Goal: Task Accomplishment & Management: Use online tool/utility

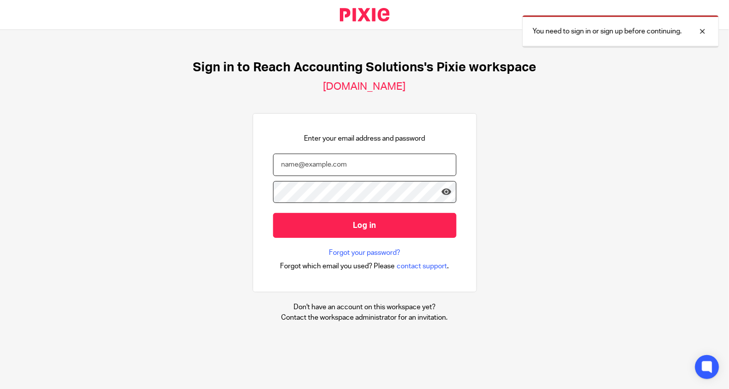
type input "[PERSON_NAME][EMAIL_ADDRESS][DOMAIN_NAME]"
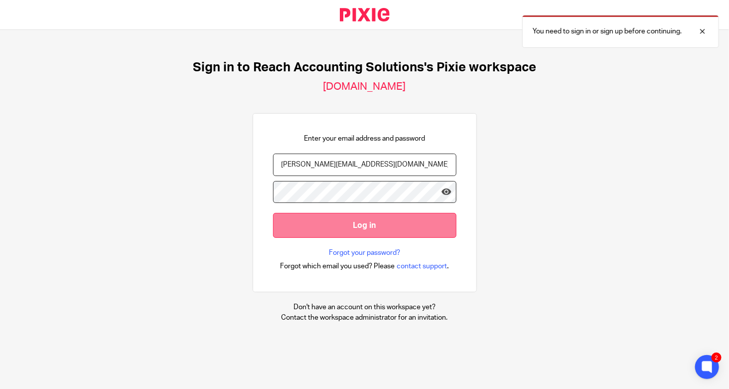
click at [345, 229] on input "Log in" at bounding box center [364, 225] width 183 height 24
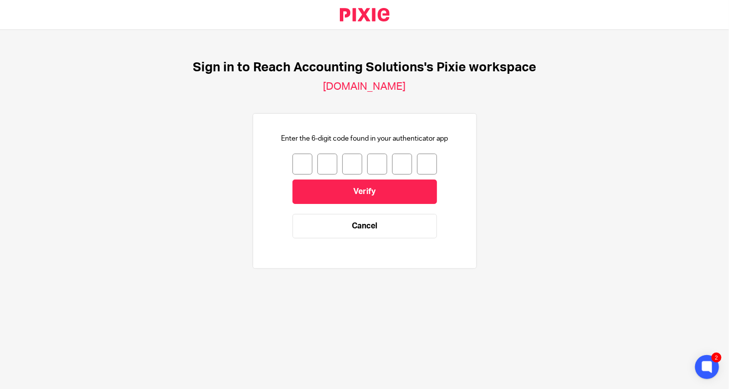
click at [293, 159] on input "number" at bounding box center [303, 163] width 20 height 21
type input "9"
type input "2"
type input "3"
type input "7"
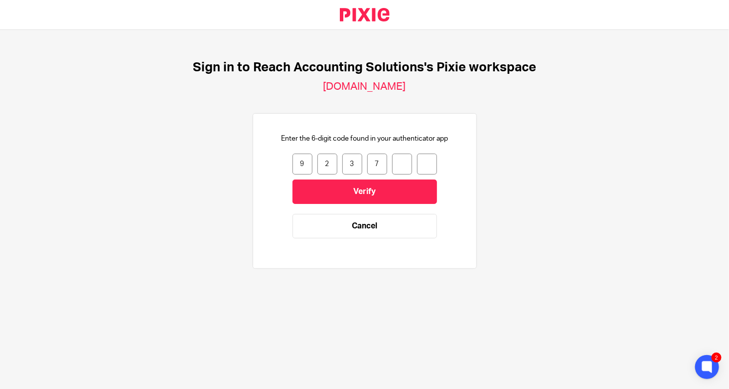
type input "3"
type input "8"
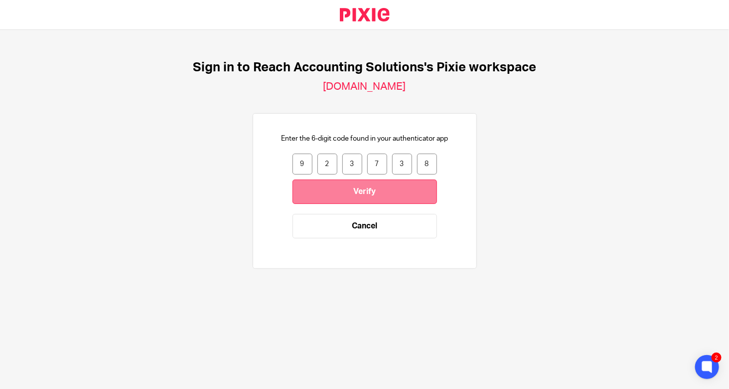
click at [330, 188] on input "Verify" at bounding box center [365, 191] width 145 height 24
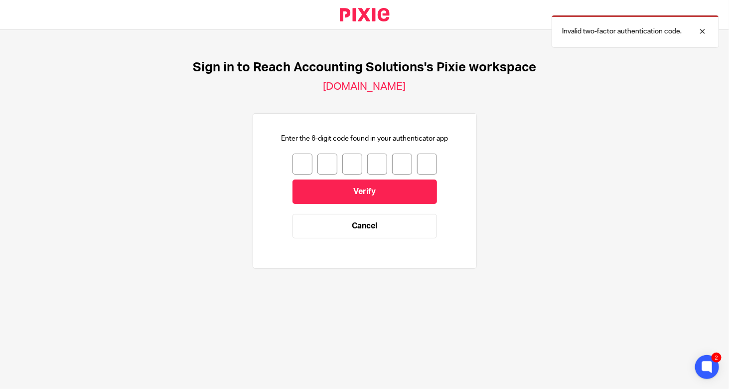
click at [296, 164] on input "number" at bounding box center [303, 163] width 20 height 21
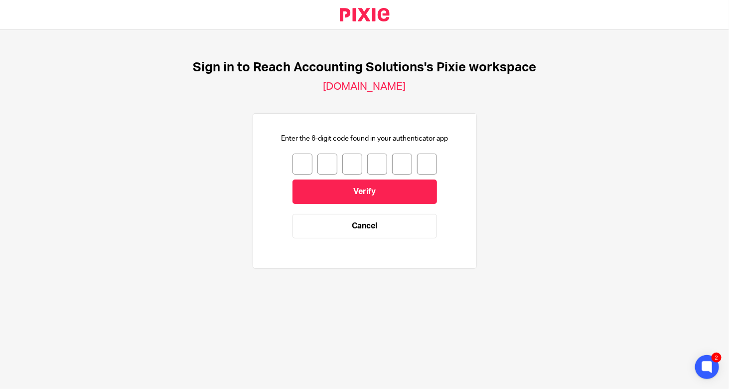
type input "1"
type input "4"
type input "2"
type input "3"
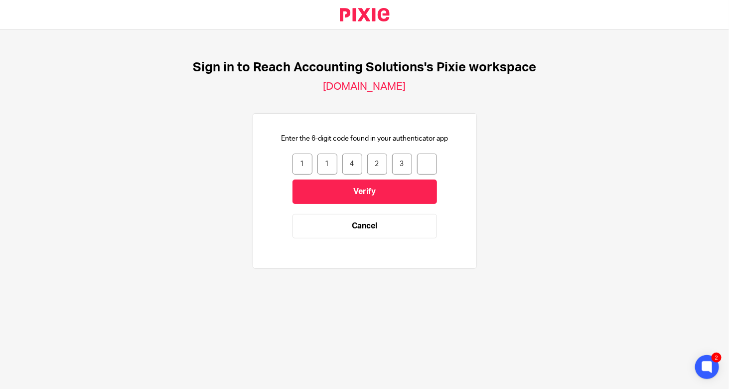
type input "8"
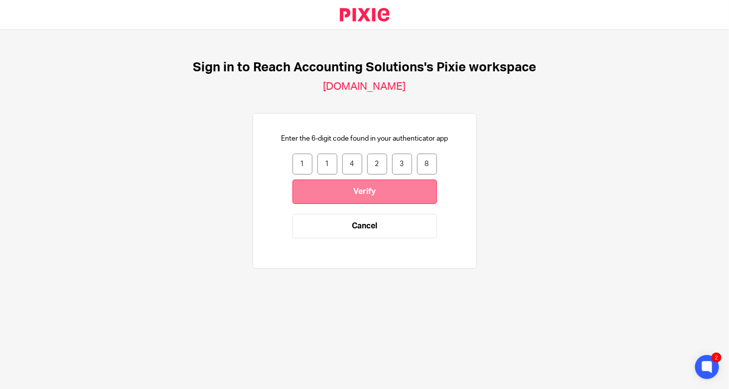
click at [329, 188] on input "Verify" at bounding box center [365, 191] width 145 height 24
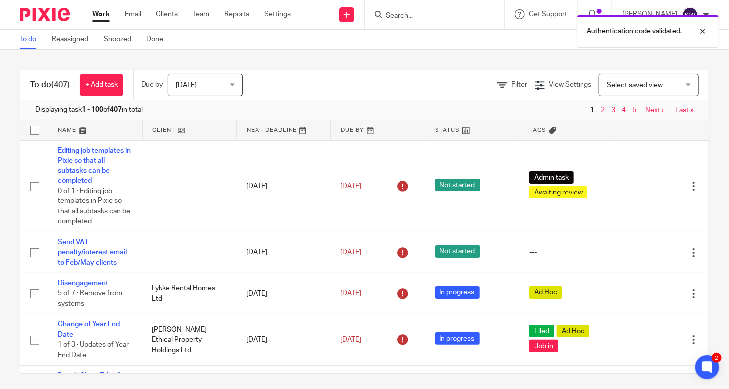
click at [432, 17] on div "Authentication code validated." at bounding box center [542, 29] width 355 height 38
click at [418, 15] on input "Search" at bounding box center [430, 16] width 90 height 9
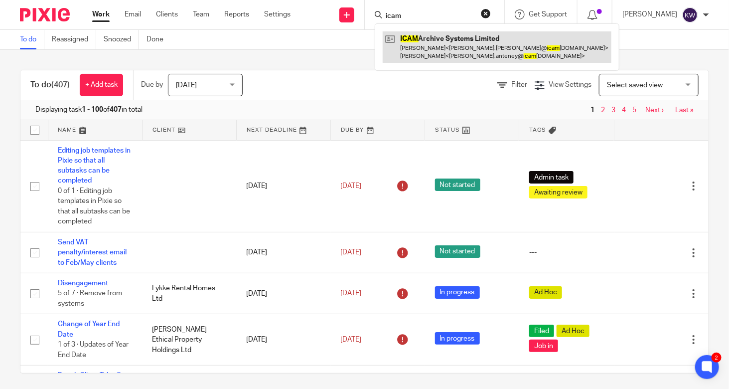
type input "icam"
click at [419, 42] on link at bounding box center [497, 46] width 229 height 31
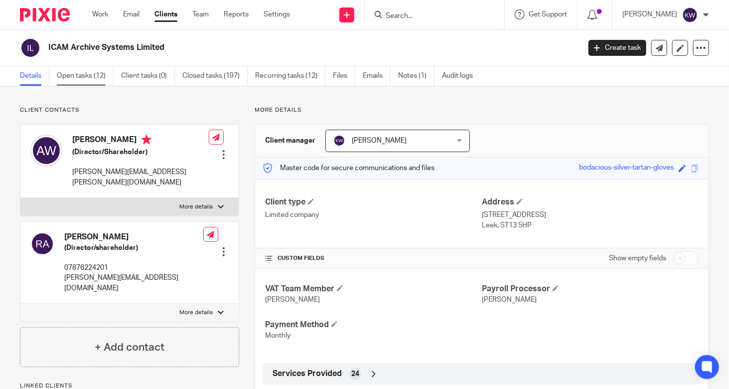
click at [91, 79] on link "Open tasks (12)" at bounding box center [85, 75] width 57 height 19
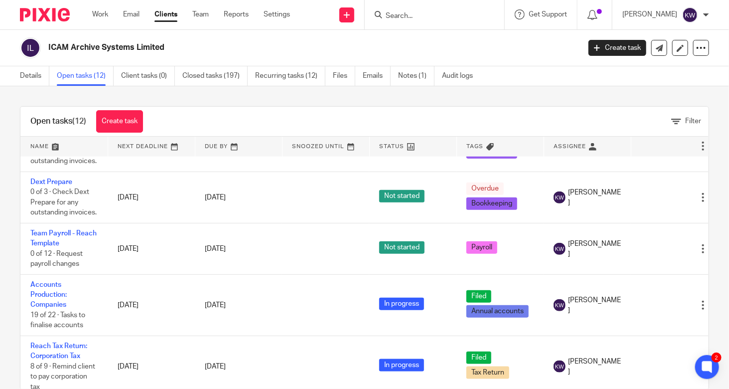
scroll to position [422, 0]
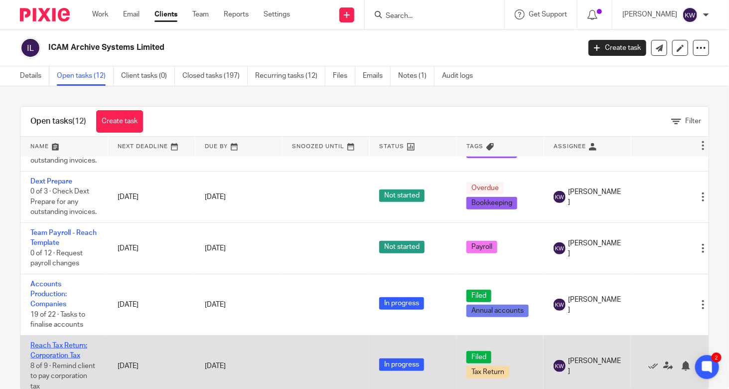
click at [42, 342] on link "Reach Tax Return: Corporation Tax" at bounding box center [58, 350] width 57 height 17
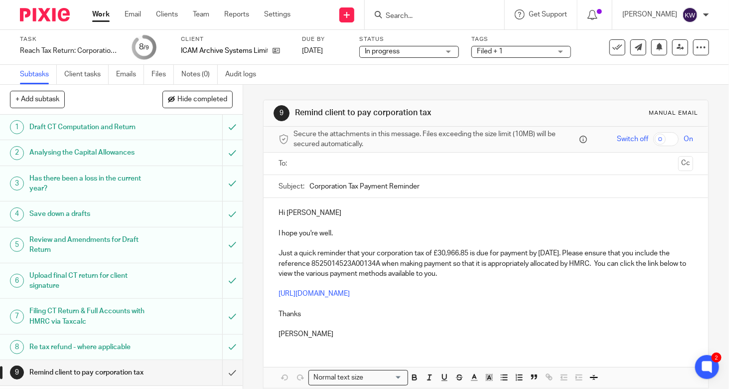
drag, startPoint x: 387, startPoint y: 184, endPoint x: 489, endPoint y: 188, distance: 101.7
click at [489, 188] on input "Corporation Tax Payment Reminder" at bounding box center [501, 186] width 384 height 22
type input "Corporation Tax Payment Details"
click at [457, 245] on p at bounding box center [486, 243] width 415 height 10
drag, startPoint x: 339, startPoint y: 233, endPoint x: 268, endPoint y: 232, distance: 71.3
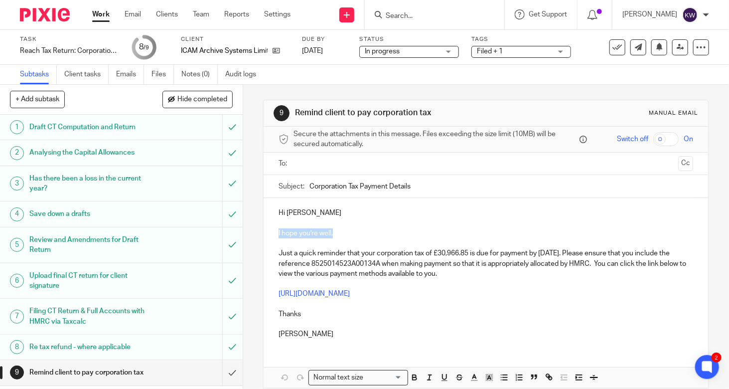
click at [268, 232] on div "Hi Adam I hope you're well. Just a quick reminder that your corporation tax of …" at bounding box center [486, 272] width 444 height 148
click at [568, 287] on p at bounding box center [486, 284] width 415 height 10
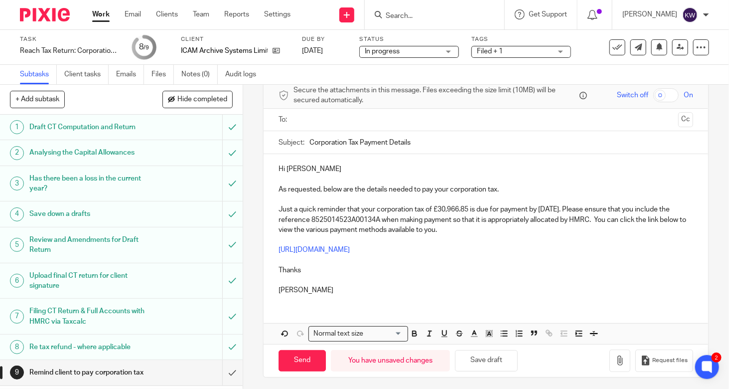
scroll to position [44, 0]
click at [504, 359] on button "Save draft" at bounding box center [486, 359] width 63 height 21
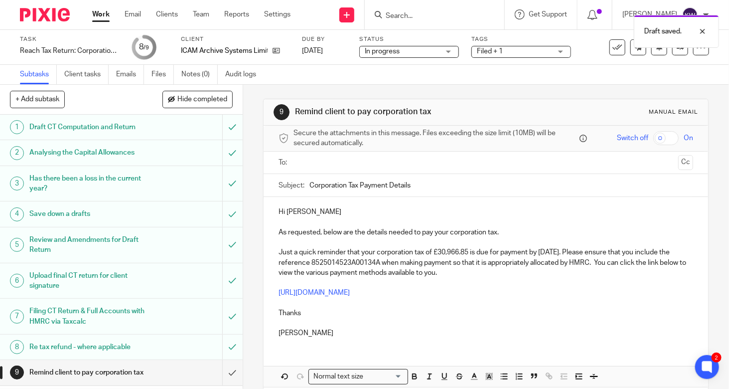
scroll to position [0, 0]
click at [431, 158] on input "text" at bounding box center [485, 163] width 377 height 11
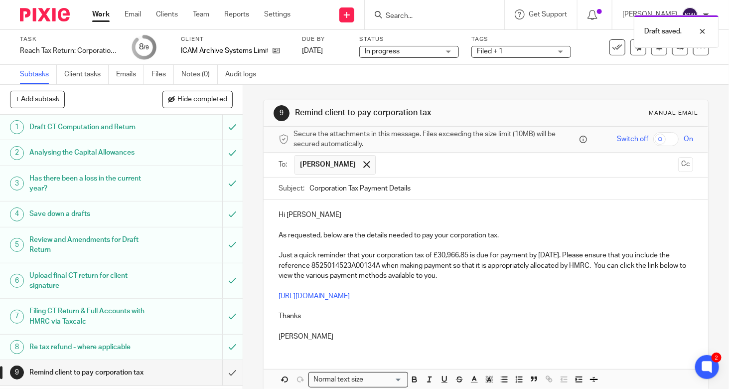
click at [433, 311] on p "Thanks" at bounding box center [486, 316] width 415 height 10
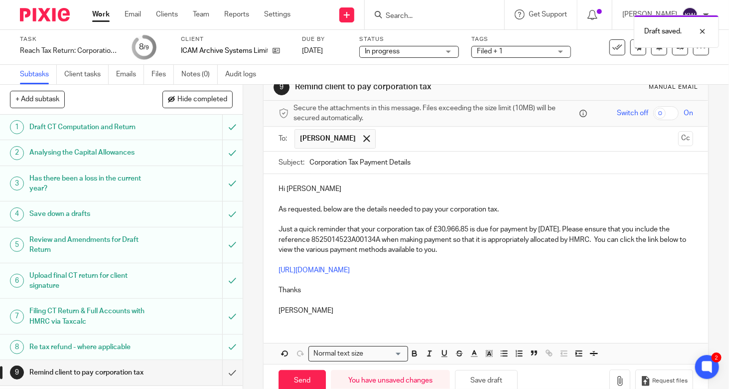
scroll to position [46, 0]
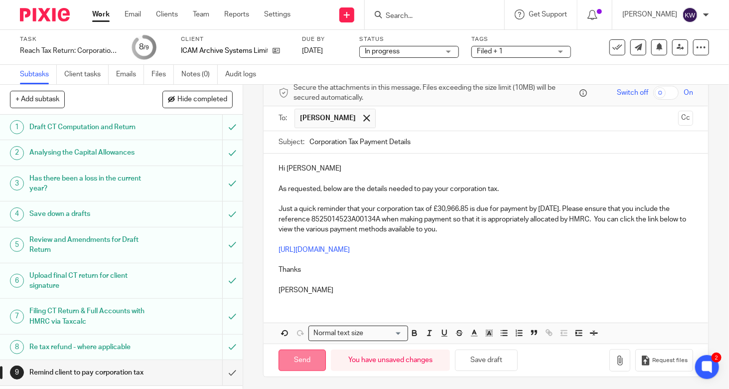
click at [294, 361] on input "Send" at bounding box center [302, 359] width 47 height 21
type input "Sent"
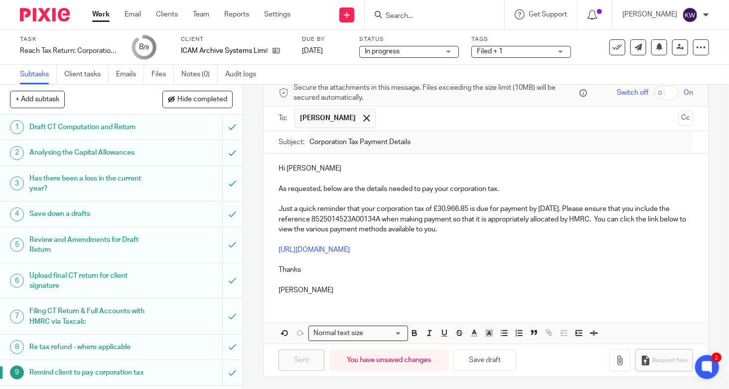
click at [466, 16] on input "Search" at bounding box center [430, 16] width 90 height 9
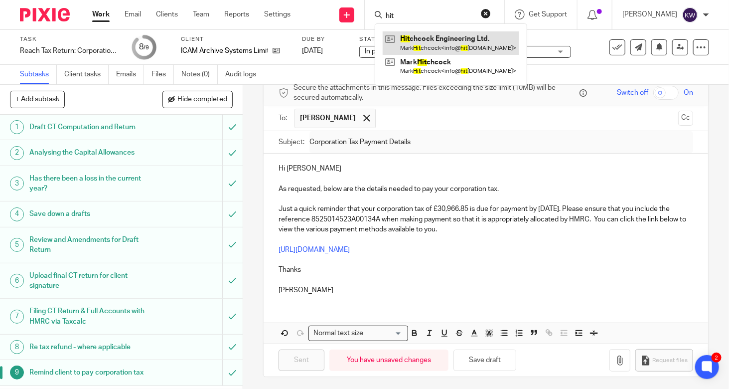
type input "hit"
click at [463, 41] on link at bounding box center [451, 42] width 137 height 23
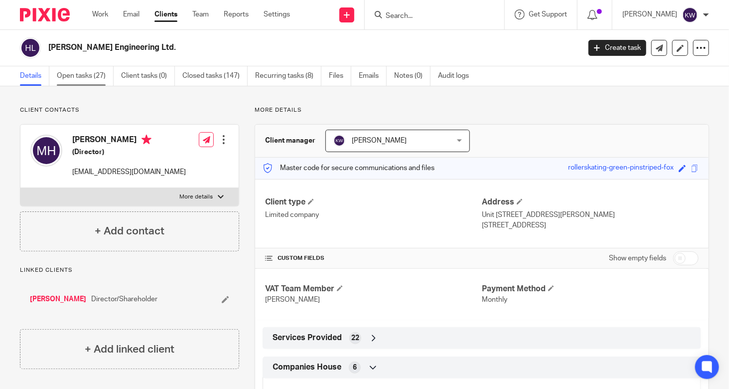
click at [69, 75] on link "Open tasks (27)" at bounding box center [85, 75] width 57 height 19
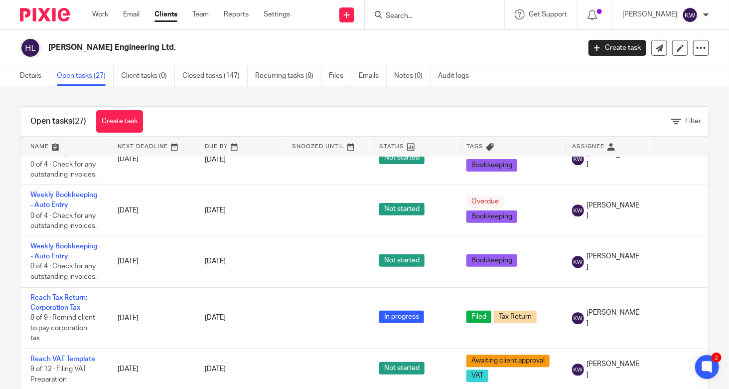
scroll to position [1343, 0]
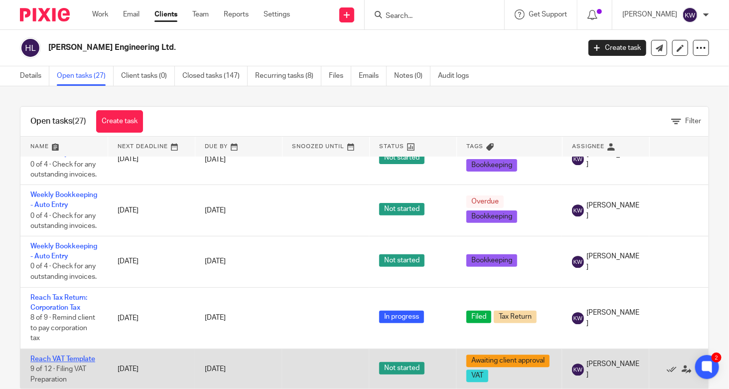
click at [60, 355] on link "Reach VAT Template" at bounding box center [62, 358] width 65 height 7
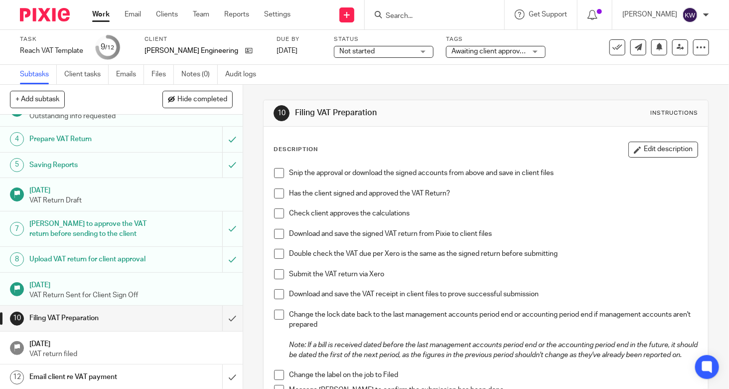
scroll to position [102, 0]
click at [153, 370] on div "Email client re VAT payment" at bounding box center [120, 375] width 183 height 15
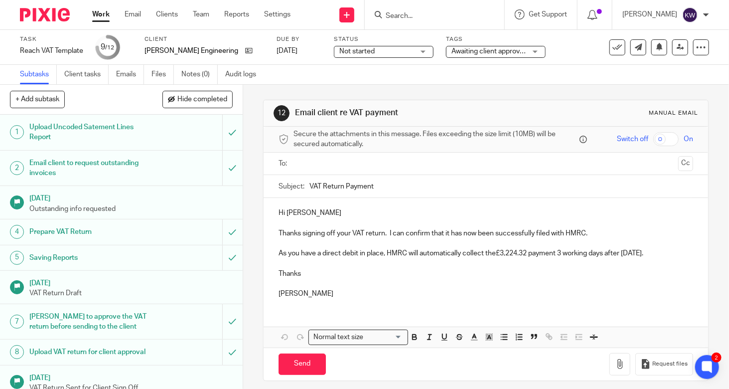
click at [469, 50] on span "Awaiting client approval + 1" at bounding box center [493, 51] width 84 height 7
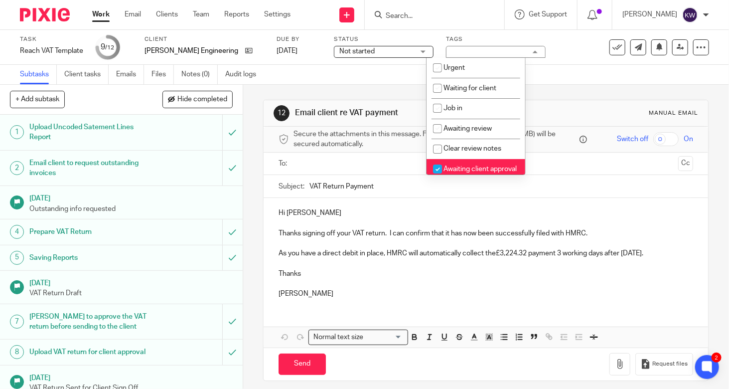
click at [441, 169] on input "checkbox" at bounding box center [437, 168] width 19 height 19
checkbox input "false"
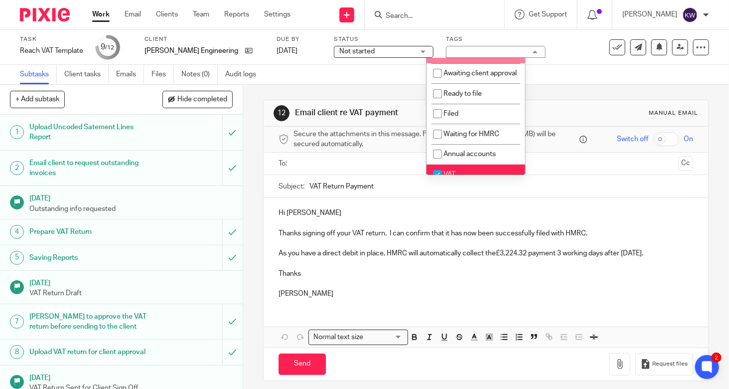
scroll to position [100, 0]
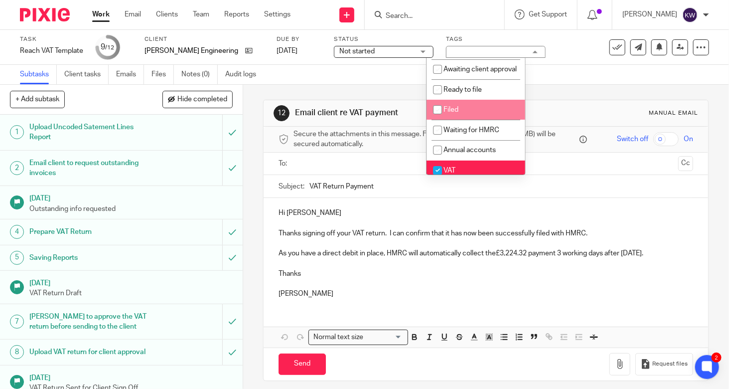
click at [439, 119] on input "checkbox" at bounding box center [437, 109] width 19 height 19
checkbox input "true"
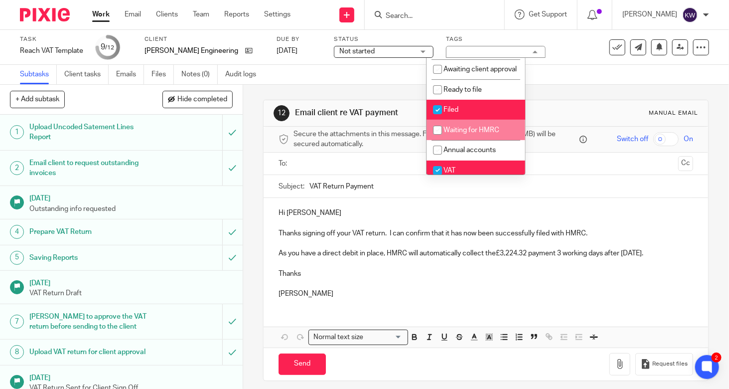
click at [396, 269] on p at bounding box center [486, 264] width 415 height 10
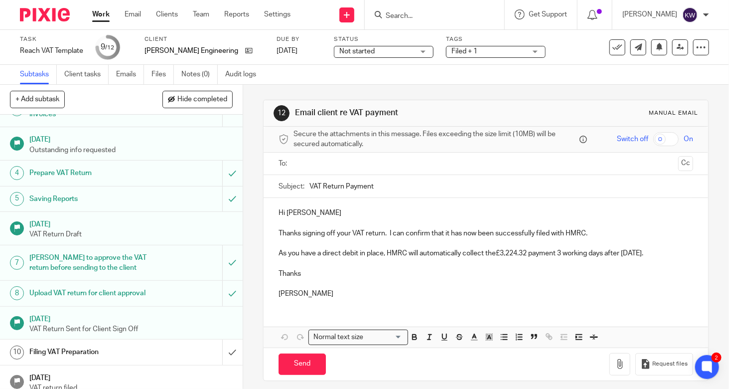
scroll to position [102, 0]
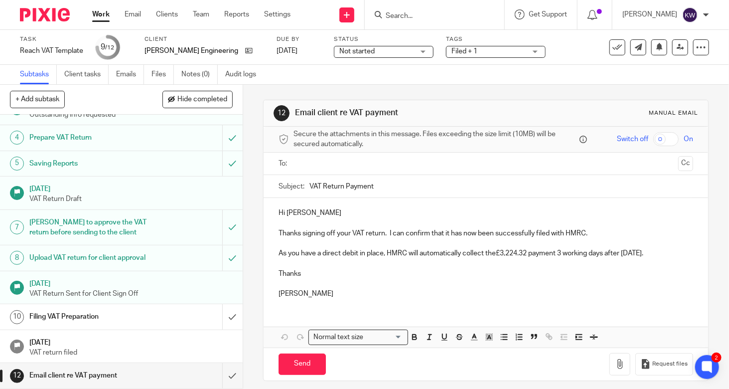
click at [150, 323] on div "Filing VAT Preparation" at bounding box center [120, 316] width 183 height 15
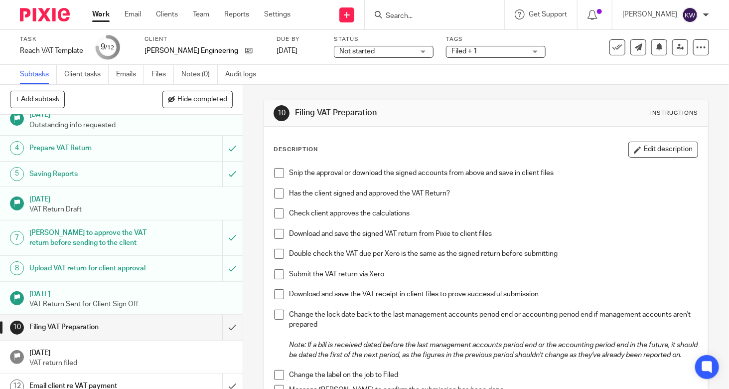
scroll to position [102, 0]
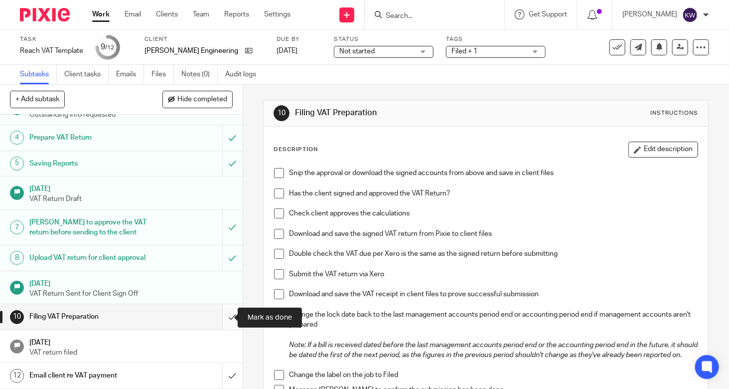
click at [225, 318] on input "submit" at bounding box center [121, 316] width 243 height 25
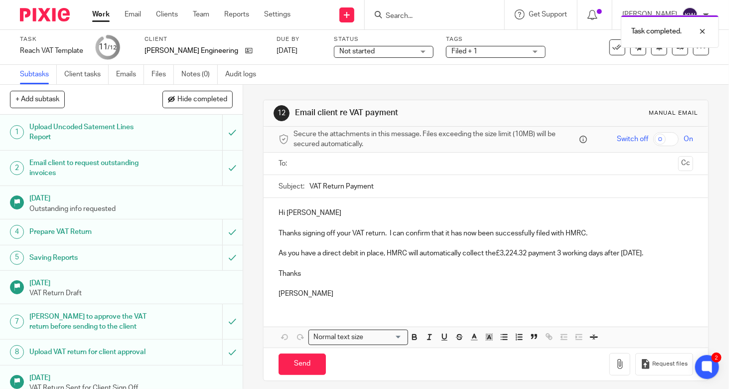
scroll to position [14, 0]
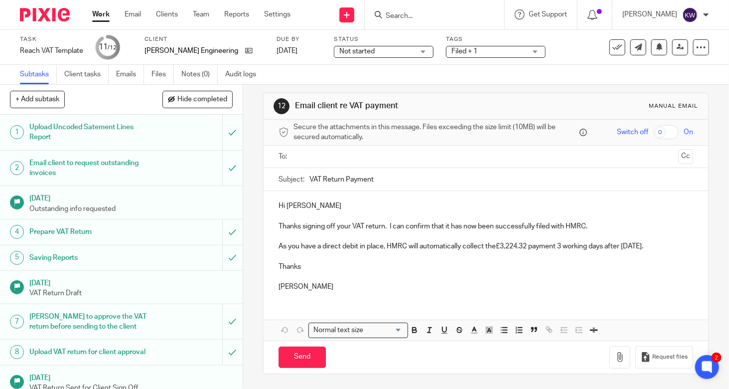
click at [322, 255] on p at bounding box center [486, 257] width 415 height 10
click at [495, 241] on p "As you have a direct debit in place, HMRC will automatically collect the£3,224.…" at bounding box center [486, 246] width 415 height 10
click at [273, 215] on div "Hi Mark Thanks signing off your VAT return. I can confirm that it has now been …" at bounding box center [486, 245] width 444 height 108
click at [477, 355] on button "Save draft" at bounding box center [486, 356] width 63 height 21
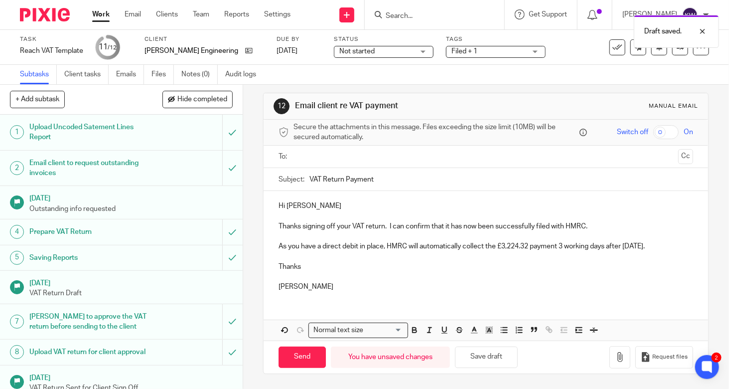
click at [403, 151] on input "text" at bounding box center [485, 156] width 377 height 11
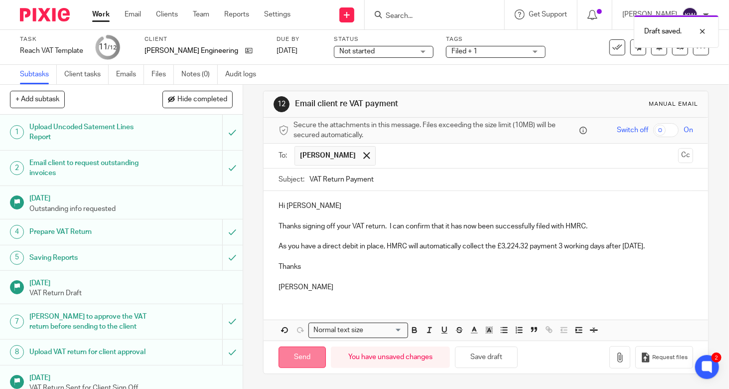
click at [294, 359] on input "Send" at bounding box center [302, 356] width 47 height 21
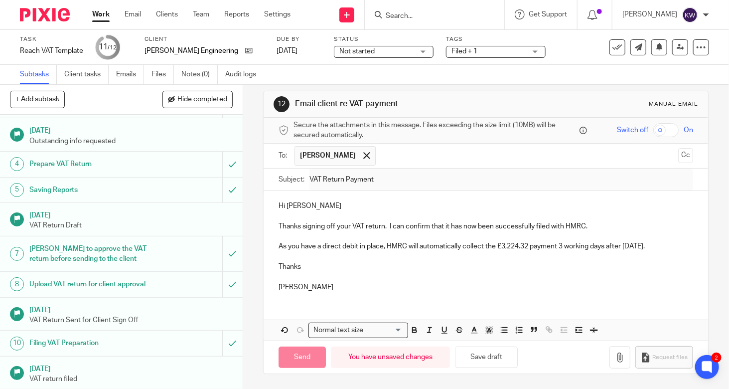
scroll to position [102, 0]
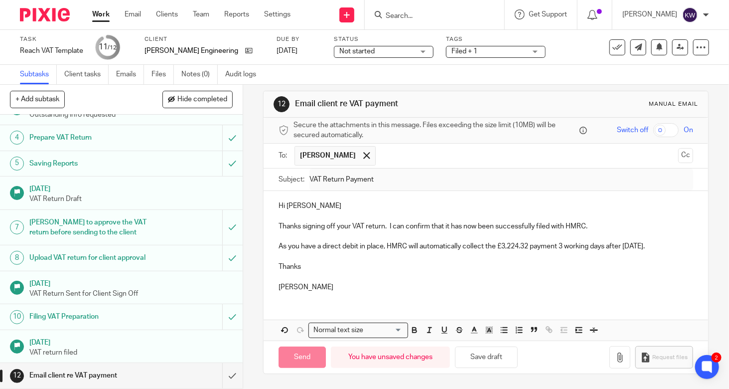
type input "Sent"
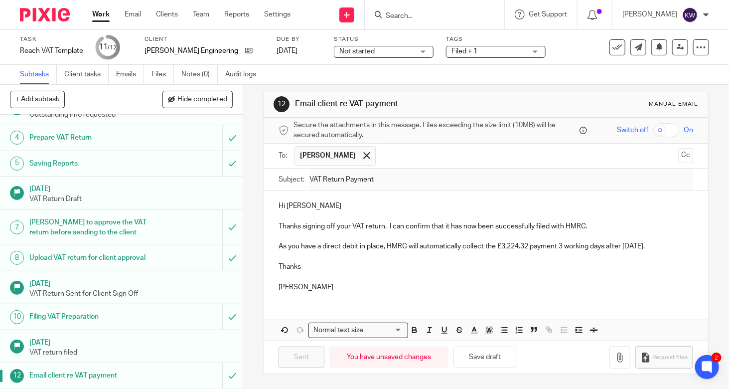
click at [467, 13] on input "Search" at bounding box center [430, 16] width 90 height 9
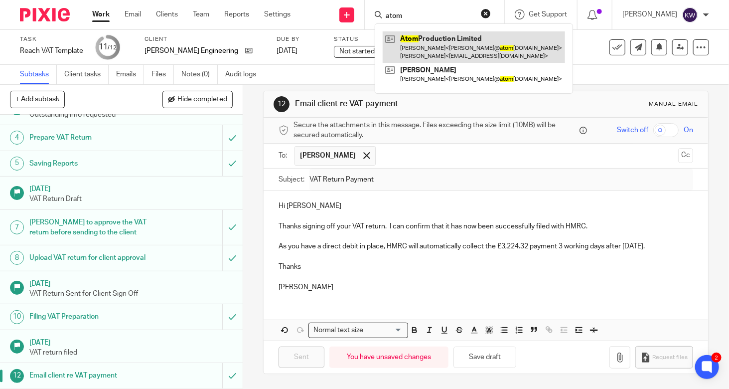
type input "atom"
click at [466, 44] on link at bounding box center [474, 46] width 182 height 31
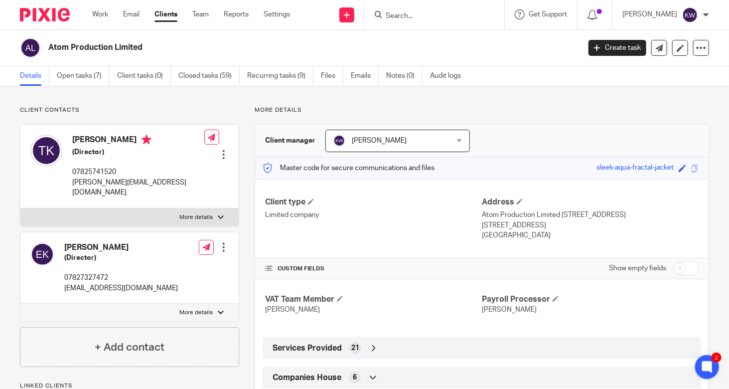
click at [200, 308] on p "More details" at bounding box center [195, 312] width 33 height 8
click at [20, 303] on input "More details" at bounding box center [20, 303] width 0 height 0
checkbox input "true"
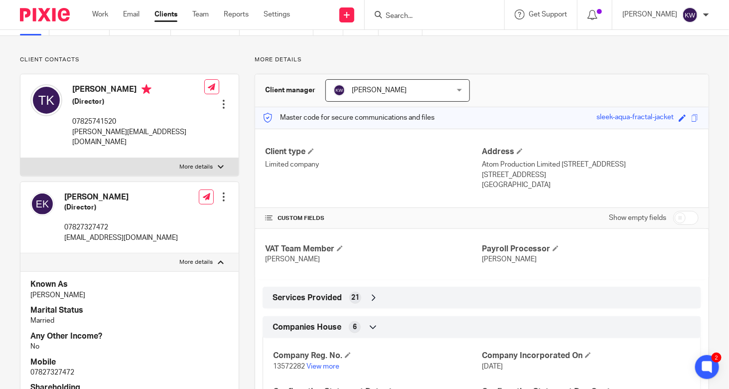
scroll to position [50, 0]
